Goal: Task Accomplishment & Management: Use online tool/utility

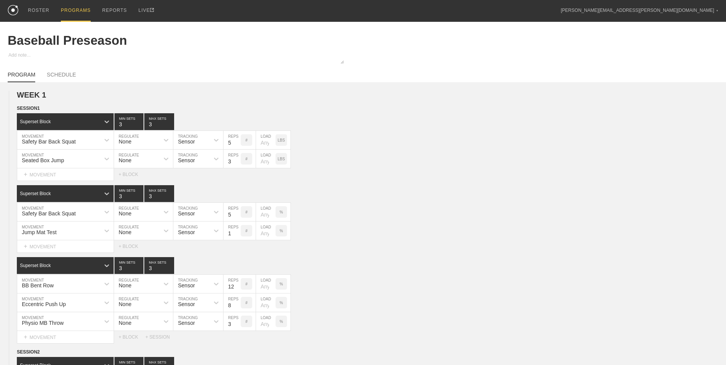
click at [74, 13] on div "PROGRAMS" at bounding box center [76, 11] width 30 height 22
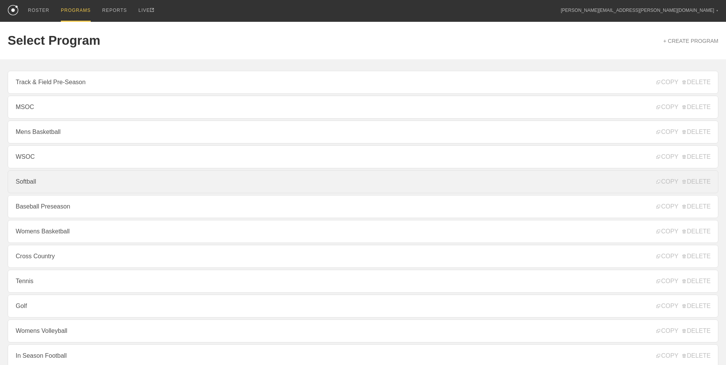
scroll to position [46, 0]
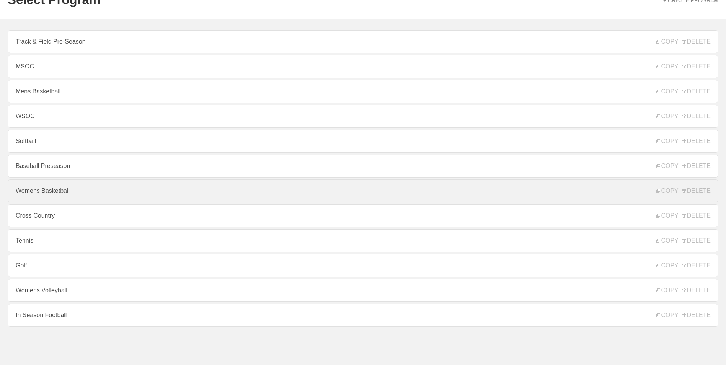
click at [62, 190] on link "Womens Basketball" at bounding box center [363, 191] width 711 height 23
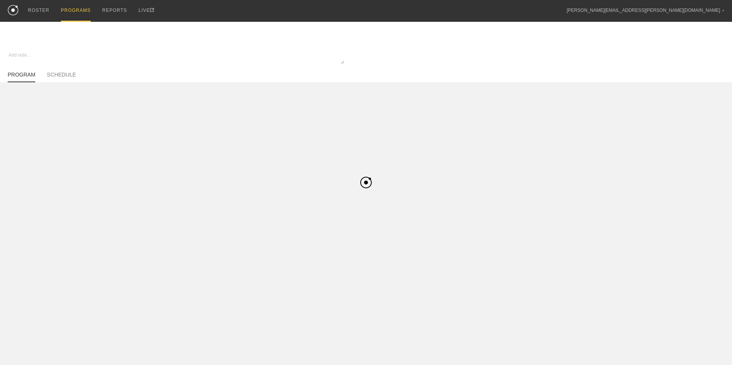
type textarea "x"
type input "Womens Basketball"
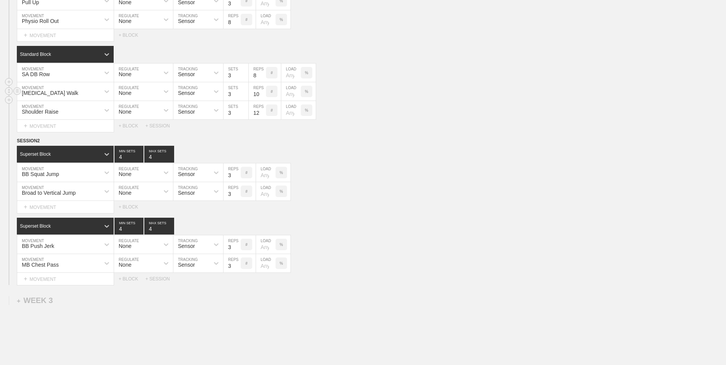
scroll to position [881, 0]
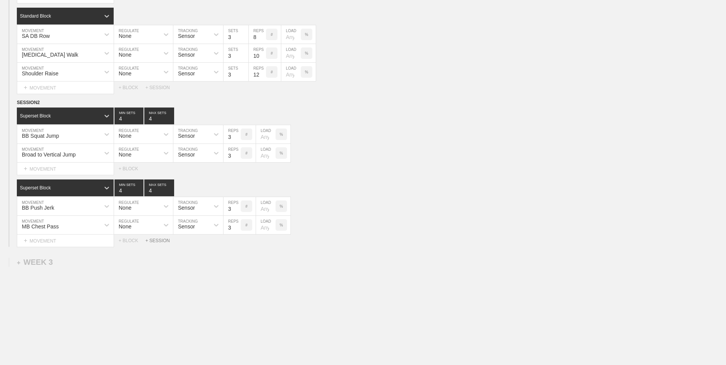
click at [157, 244] on div "+ SESSION" at bounding box center [160, 240] width 31 height 5
click at [80, 271] on div "+ BLOCK" at bounding box center [65, 267] width 96 height 12
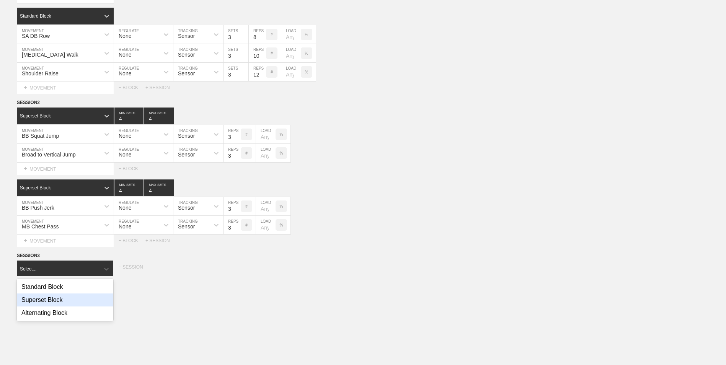
click at [75, 299] on div "Superset Block" at bounding box center [65, 300] width 96 height 13
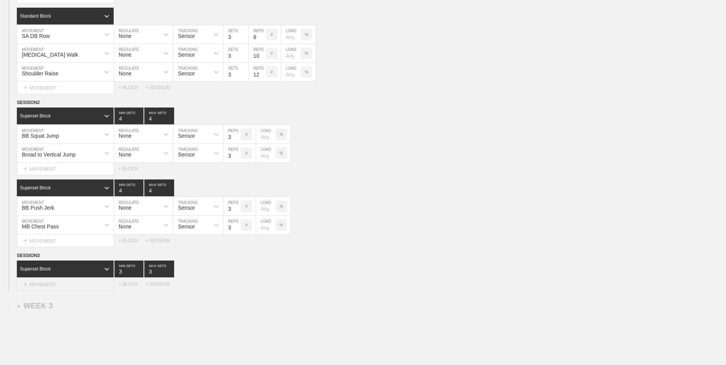
click at [70, 282] on div "+ MOVEMENT" at bounding box center [65, 284] width 97 height 13
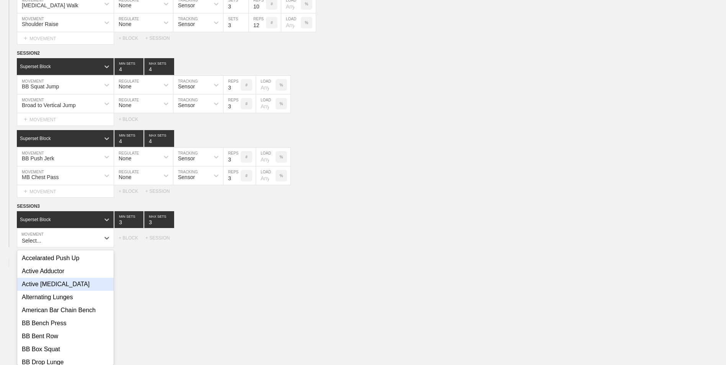
scroll to position [935, 0]
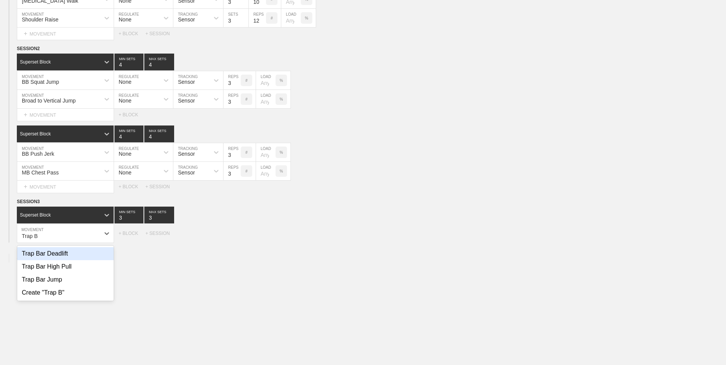
click at [74, 259] on div "Trap Bar Deadlift" at bounding box center [65, 253] width 96 height 13
type input "Trap B"
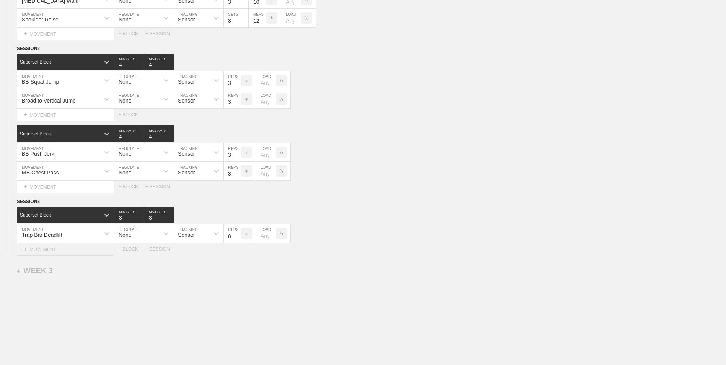
click at [59, 255] on div "+ MOVEMENT" at bounding box center [65, 249] width 97 height 13
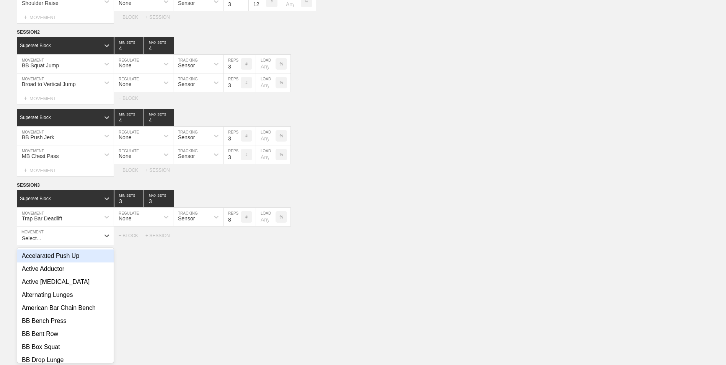
scroll to position [953, 0]
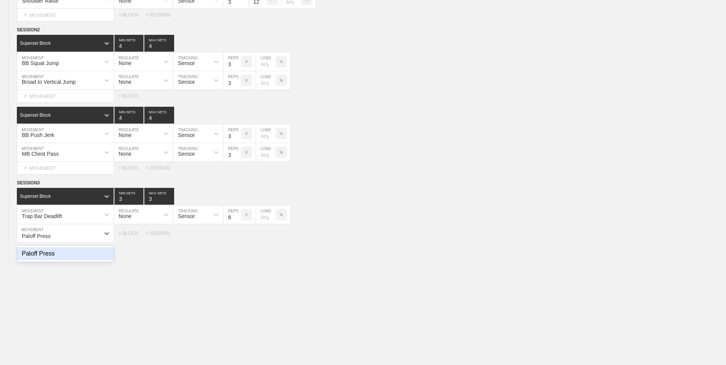
click at [84, 260] on div "Paloff Press" at bounding box center [65, 253] width 96 height 13
type input "Paloff Press"
click at [237, 235] on input "9" at bounding box center [232, 233] width 17 height 18
click at [237, 235] on input "10" at bounding box center [232, 233] width 17 height 18
click at [237, 235] on input "11" at bounding box center [232, 233] width 17 height 18
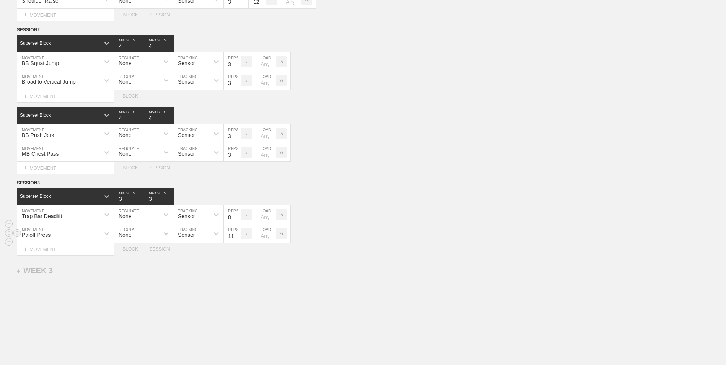
type input "12"
click at [237, 235] on input "12" at bounding box center [232, 233] width 17 height 18
click at [368, 190] on div "Superset Block 3 MIN SETS 3 MAX SETS" at bounding box center [371, 196] width 709 height 17
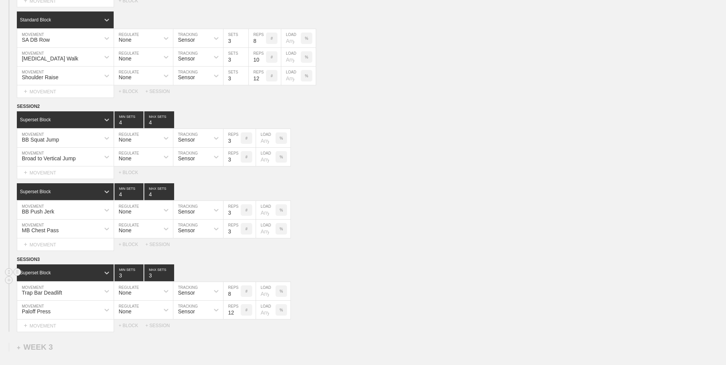
scroll to position [838, 0]
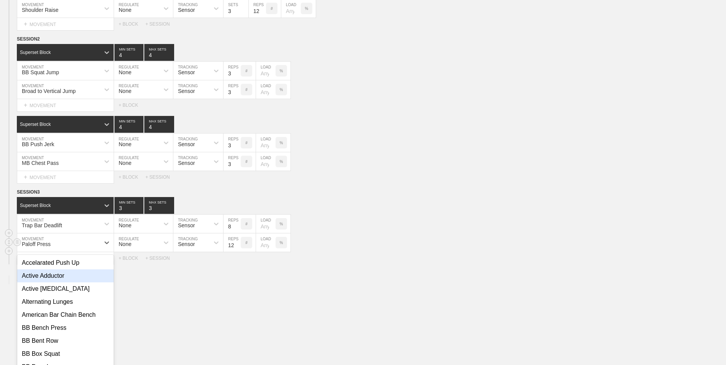
click at [60, 252] on div "option Active Adductor focused, 2 of 111. 111 results available. Use Up and Dow…" at bounding box center [65, 243] width 96 height 18
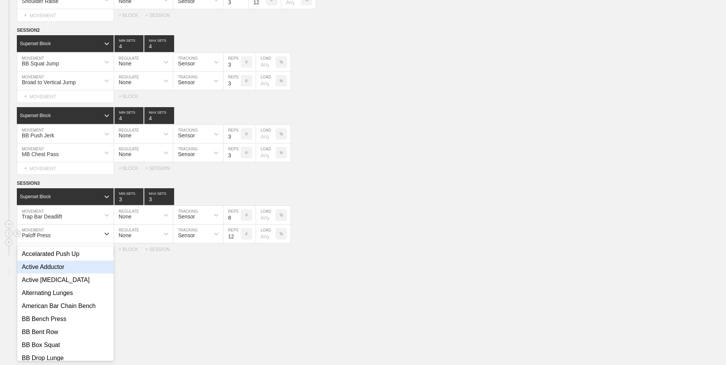
scroll to position [953, 0]
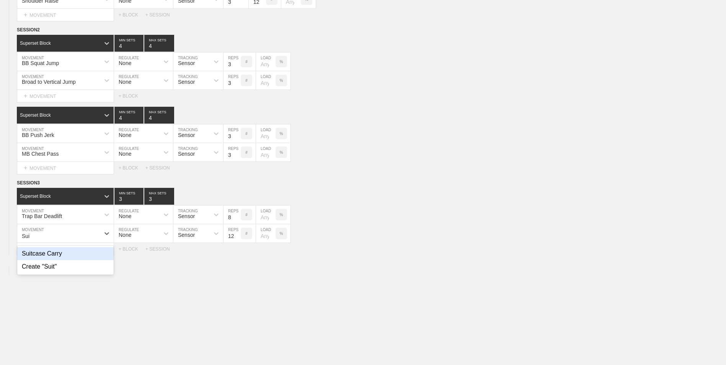
type input "Suit"
click at [60, 255] on div "Suitcase Carry" at bounding box center [65, 253] width 96 height 13
click at [237, 237] on input "13" at bounding box center [232, 233] width 17 height 18
click at [238, 238] on input "12" at bounding box center [232, 233] width 17 height 18
click at [238, 238] on input "11" at bounding box center [232, 233] width 17 height 18
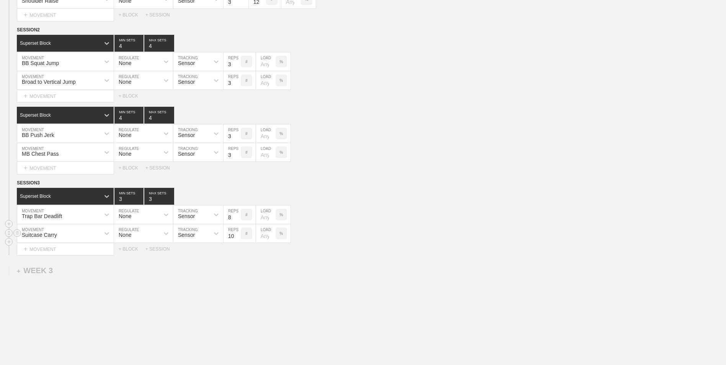
click at [238, 238] on input "10" at bounding box center [232, 233] width 17 height 18
click at [237, 238] on input "9" at bounding box center [232, 233] width 17 height 18
click at [237, 238] on input "8" at bounding box center [232, 233] width 17 height 18
click at [237, 238] on input "7" at bounding box center [232, 233] width 17 height 18
click at [237, 238] on input "6" at bounding box center [232, 233] width 17 height 18
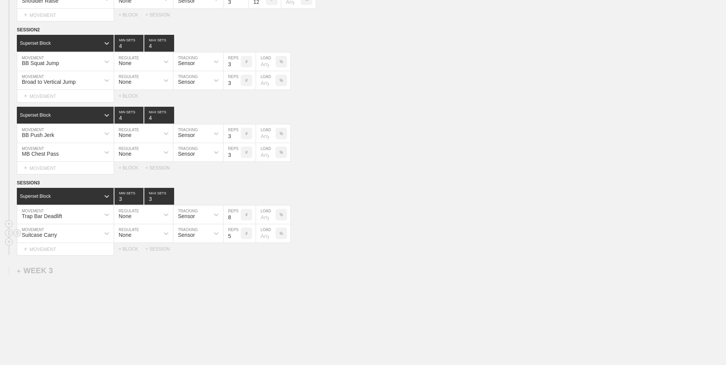
click at [237, 238] on input "5" at bounding box center [232, 233] width 17 height 18
click at [237, 238] on input "4" at bounding box center [232, 233] width 17 height 18
click at [237, 238] on input "3" at bounding box center [232, 233] width 17 height 18
click at [237, 238] on input "2" at bounding box center [232, 233] width 17 height 18
type input "1"
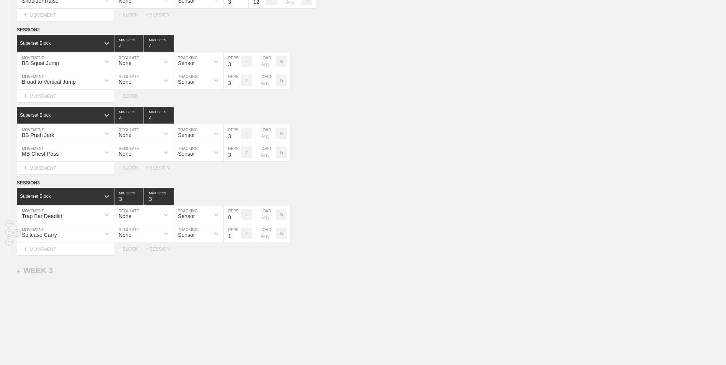
click at [237, 238] on input "1" at bounding box center [232, 233] width 17 height 18
type input "4"
click at [141, 198] on input "4" at bounding box center [128, 196] width 29 height 17
type input "4"
click at [169, 199] on input "4" at bounding box center [159, 196] width 30 height 17
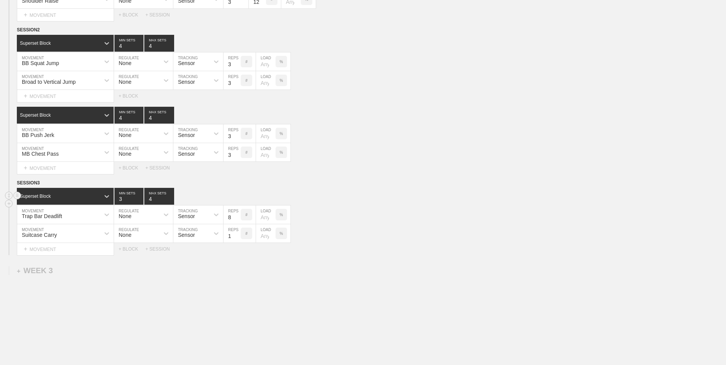
click at [141, 202] on input "3" at bounding box center [128, 196] width 29 height 17
type input "4"
click at [140, 199] on input "4" at bounding box center [128, 196] width 29 height 17
click at [130, 252] on div "+ BLOCK" at bounding box center [132, 249] width 27 height 5
click at [52, 283] on div "+ MOVEMENT" at bounding box center [65, 284] width 97 height 13
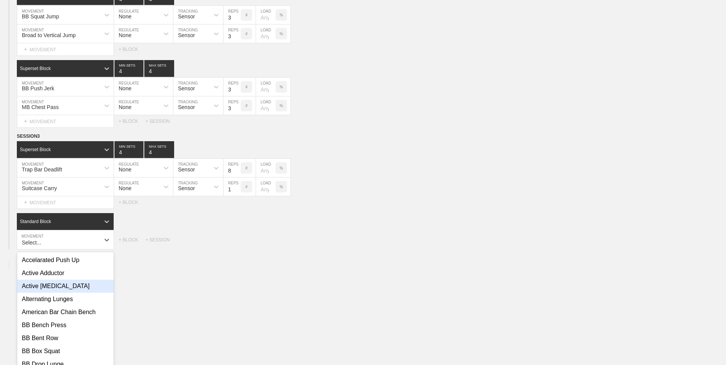
scroll to position [1007, 0]
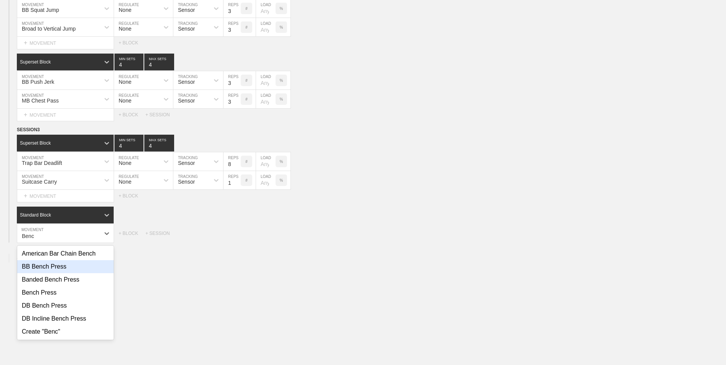
click at [61, 269] on div "BB Bench Press" at bounding box center [65, 266] width 96 height 13
type input "Benc"
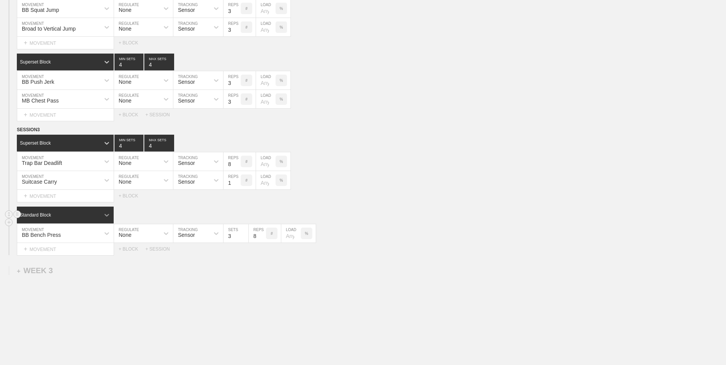
click at [105, 217] on icon at bounding box center [107, 215] width 8 height 8
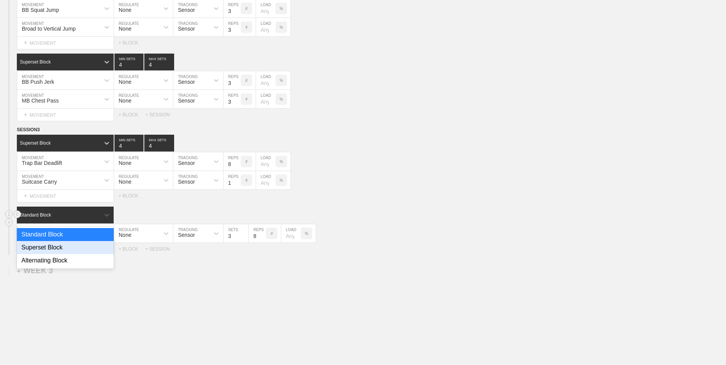
click at [105, 245] on div "Superset Block" at bounding box center [65, 247] width 97 height 13
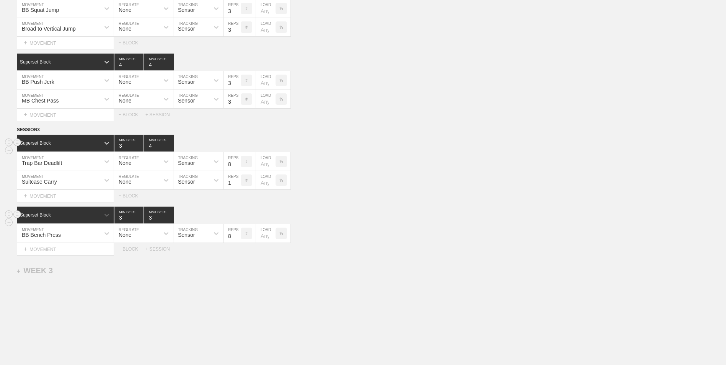
type input "3"
click at [140, 148] on input "3" at bounding box center [128, 143] width 29 height 17
type input "3"
click at [171, 149] on input "3" at bounding box center [159, 143] width 30 height 17
click at [69, 249] on div "+ MOVEMENT" at bounding box center [65, 249] width 97 height 13
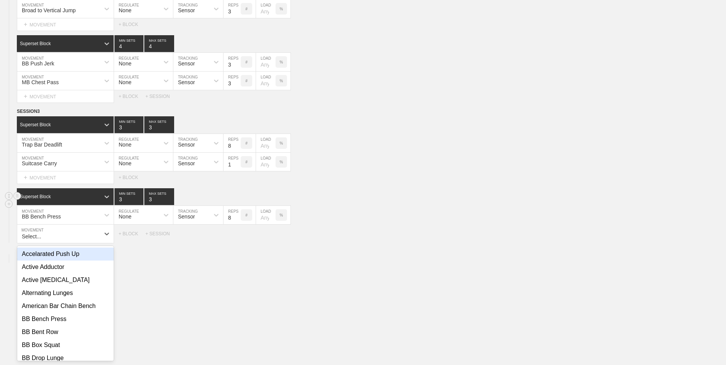
scroll to position [1025, 0]
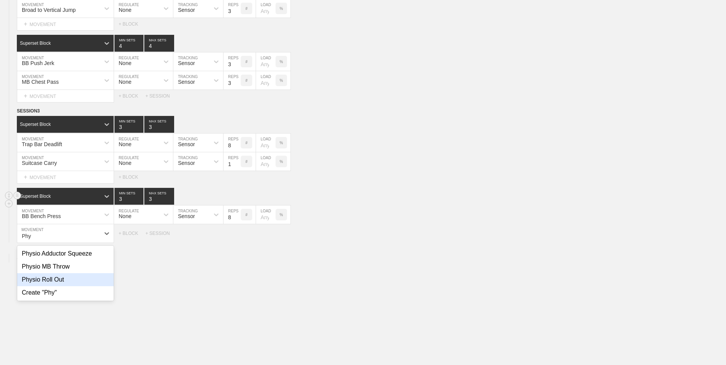
click at [67, 281] on div "Physio Roll Out" at bounding box center [65, 279] width 96 height 13
type input "Phy"
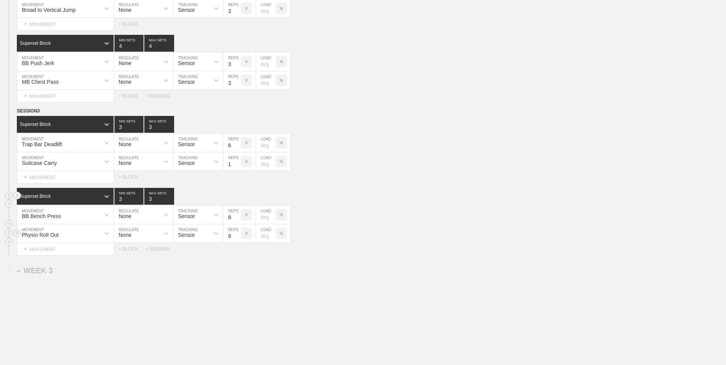
click at [237, 235] on input "9" at bounding box center [232, 233] width 17 height 18
click at [237, 235] on input "10" at bounding box center [232, 233] width 17 height 18
click at [237, 235] on input "11" at bounding box center [232, 233] width 17 height 18
type input "12"
click at [237, 235] on input "12" at bounding box center [232, 233] width 17 height 18
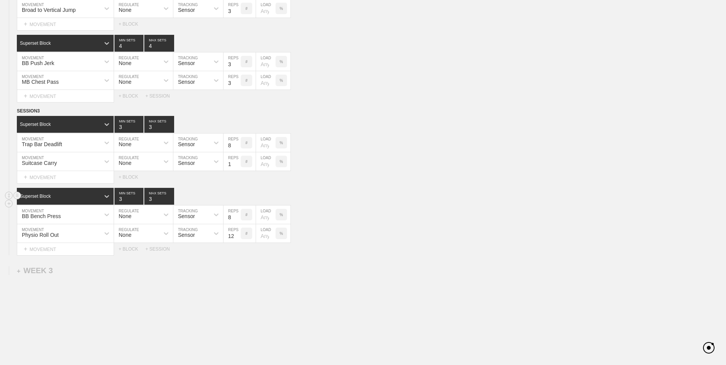
click at [132, 251] on div "+ BLOCK" at bounding box center [132, 249] width 27 height 5
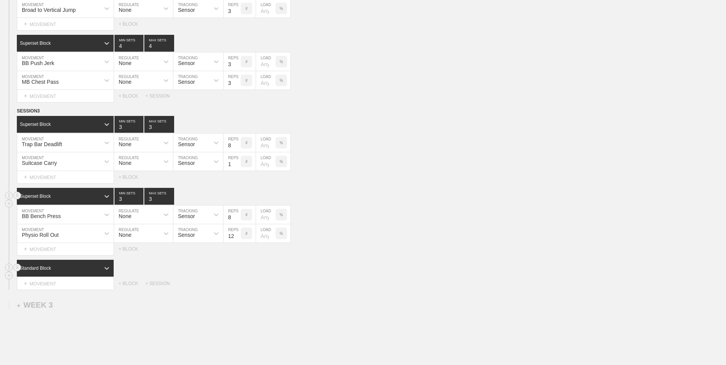
click at [85, 270] on div "Standard Block" at bounding box center [58, 268] width 83 height 7
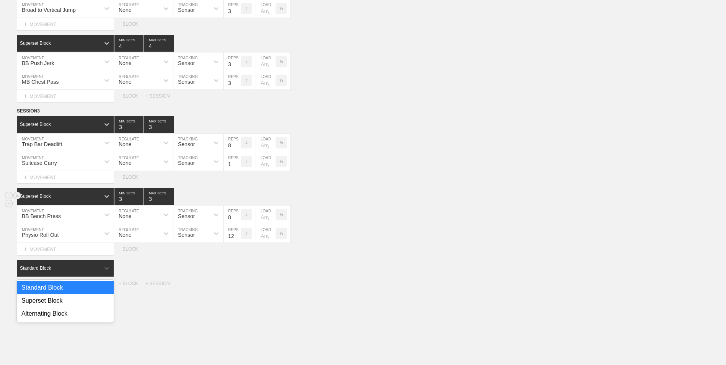
click at [80, 302] on div "Superset Block" at bounding box center [65, 300] width 97 height 13
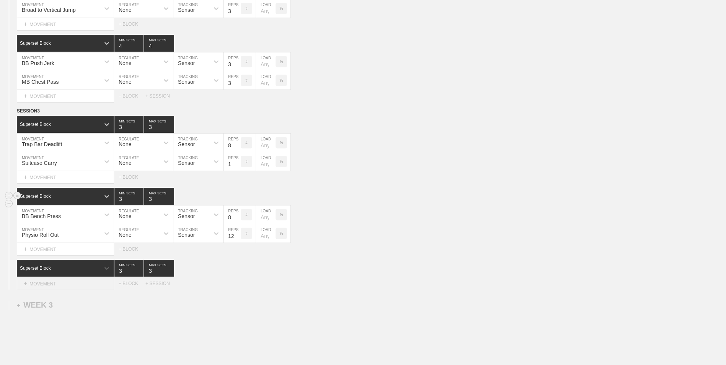
click at [90, 282] on div "+ MOVEMENT" at bounding box center [65, 284] width 97 height 13
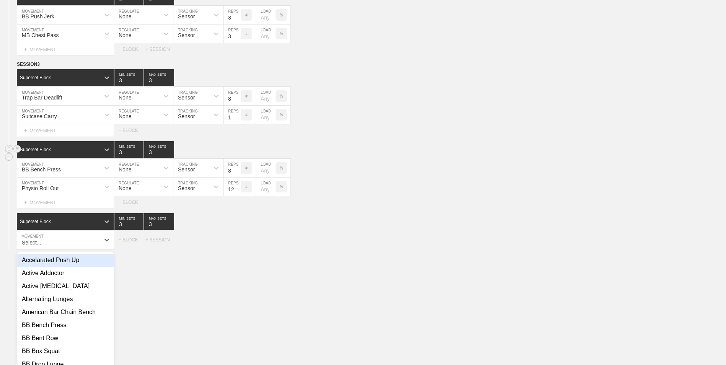
scroll to position [1079, 0]
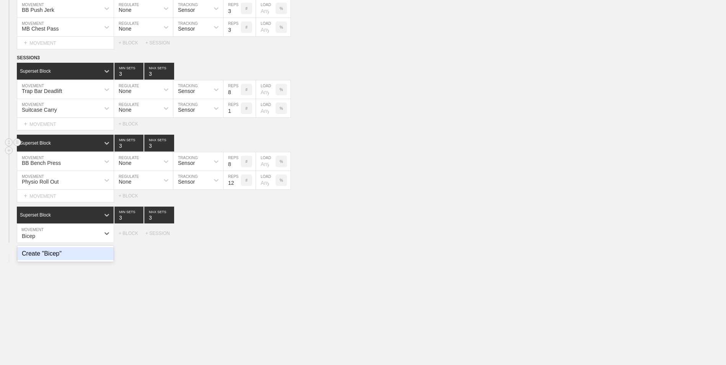
click at [60, 257] on div "Create "Bicep"" at bounding box center [65, 253] width 96 height 13
type input "Bicep"
click at [58, 239] on div "Bicep" at bounding box center [58, 233] width 83 height 13
type input "Bicep Curls"
click at [65, 255] on div "Create "Bicep Curls"" at bounding box center [65, 253] width 96 height 13
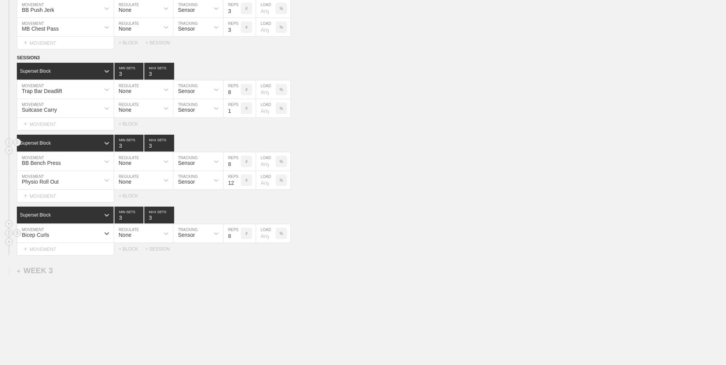
click at [236, 235] on input "9" at bounding box center [232, 233] width 17 height 18
click at [236, 235] on input "10" at bounding box center [232, 233] width 17 height 18
click at [236, 235] on input "11" at bounding box center [232, 233] width 17 height 18
type input "12"
click at [236, 235] on input "12" at bounding box center [232, 233] width 17 height 18
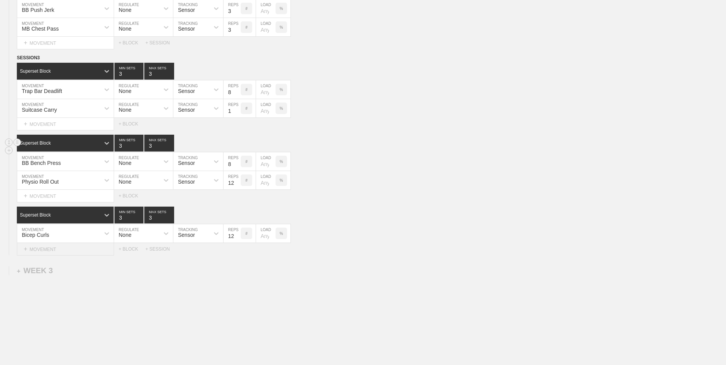
click at [61, 251] on div "+ MOVEMENT" at bounding box center [65, 249] width 97 height 13
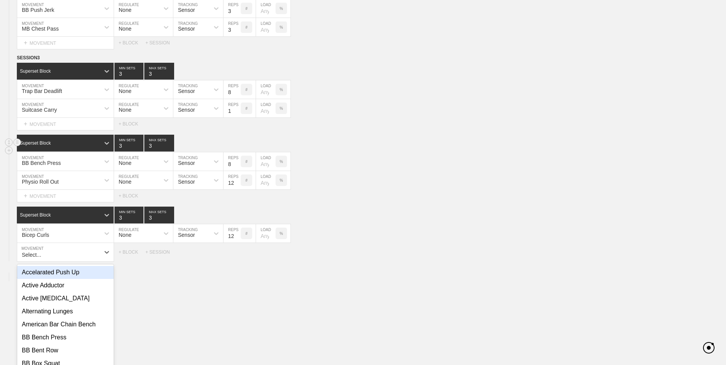
scroll to position [1097, 0]
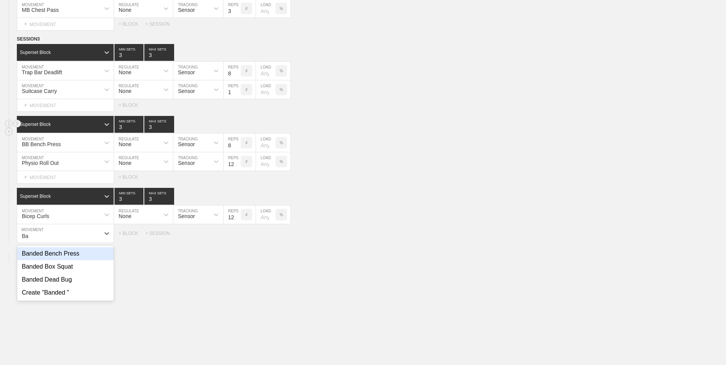
type input "B"
type input "T"
click at [88, 257] on div "Create "Banded Tricep Ext."" at bounding box center [65, 253] width 96 height 13
type input "Banded Tricep Ext."
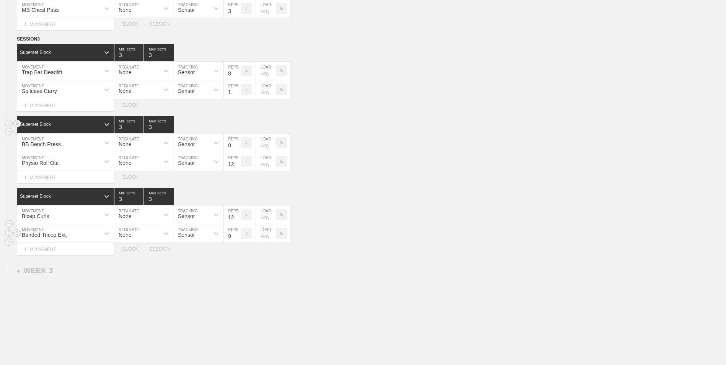
click at [238, 234] on input "9" at bounding box center [232, 233] width 17 height 18
click at [238, 234] on input "10" at bounding box center [232, 233] width 17 height 18
click at [238, 234] on input "11" at bounding box center [232, 233] width 17 height 18
type input "12"
click at [238, 234] on input "12" at bounding box center [232, 233] width 17 height 18
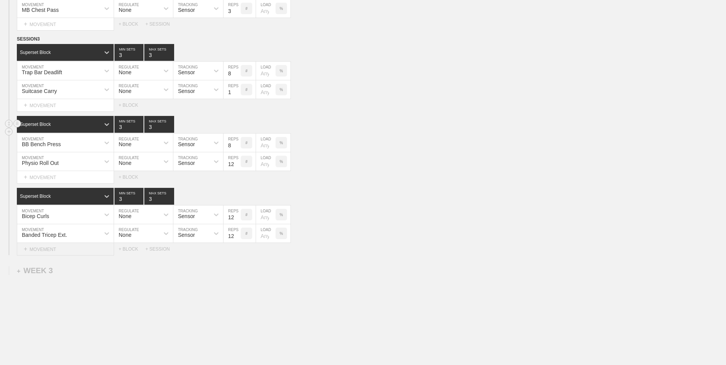
click at [69, 249] on div "+ MOVEMENT" at bounding box center [65, 249] width 97 height 13
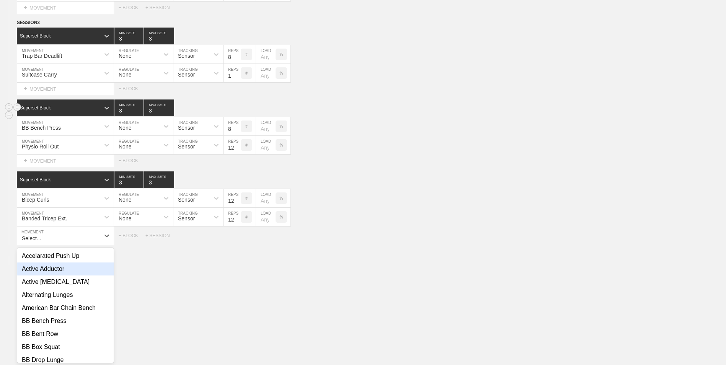
scroll to position [1116, 0]
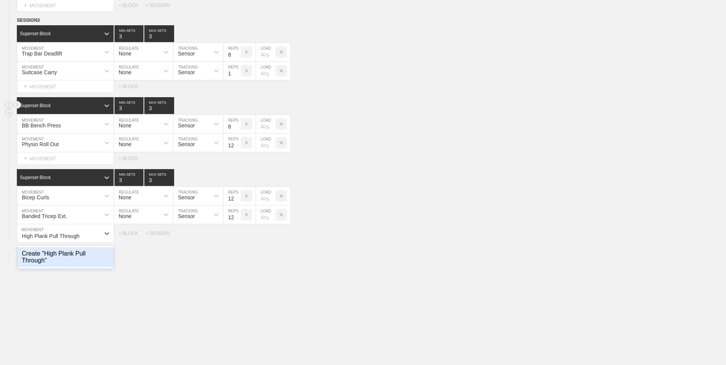
click at [98, 266] on div "Create "High Plank Pull Through"" at bounding box center [65, 257] width 96 height 20
type input "High Plank Pull Through"
click at [237, 235] on input "9" at bounding box center [232, 233] width 17 height 18
type input "10"
click at [237, 235] on input "10" at bounding box center [232, 233] width 17 height 18
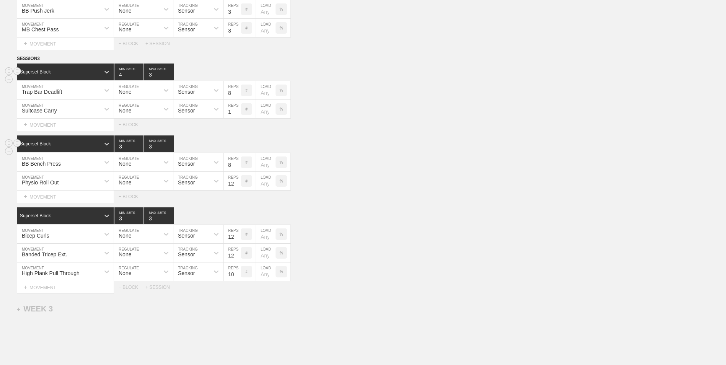
click at [139, 74] on input "4" at bounding box center [128, 72] width 29 height 17
click at [140, 78] on input "3" at bounding box center [128, 72] width 29 height 17
type input "4"
click at [140, 74] on input "4" at bounding box center [128, 72] width 29 height 17
type input "4"
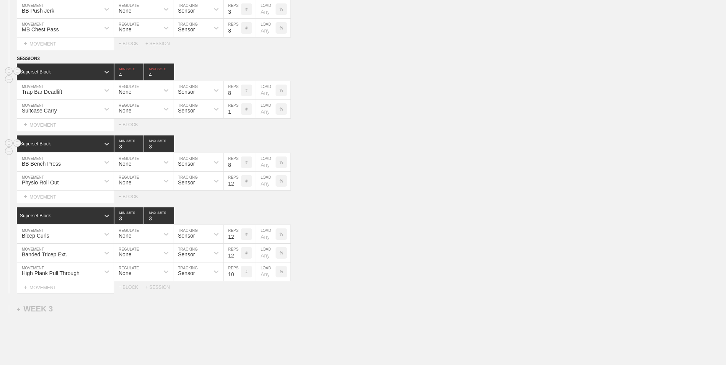
click at [169, 75] on input "4" at bounding box center [159, 72] width 30 height 17
type input "4"
click at [139, 146] on input "4" at bounding box center [128, 144] width 29 height 17
type input "4"
click at [169, 145] on input "4" at bounding box center [159, 144] width 30 height 17
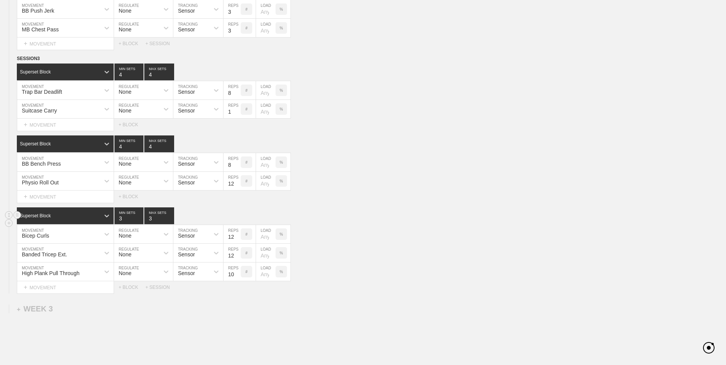
click at [395, 223] on div "Superset Block 3 MIN SETS 3 MAX SETS" at bounding box center [371, 216] width 709 height 17
click at [236, 185] on input "11" at bounding box center [232, 181] width 17 height 18
type input "10"
click at [237, 186] on input "10" at bounding box center [232, 181] width 17 height 18
click at [370, 180] on div "Physio Roll Out MOVEMENT None REGULATE Sensor TRACKING 10 REPS # LOAD %" at bounding box center [363, 181] width 726 height 19
